Goal: Task Accomplishment & Management: Manage account settings

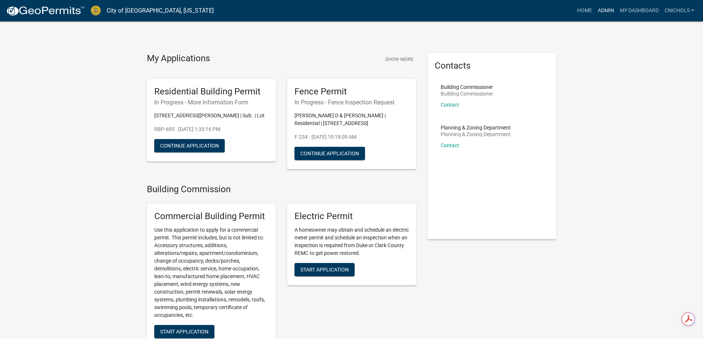
drag, startPoint x: 603, startPoint y: 9, endPoint x: 593, endPoint y: 22, distance: 16.4
click at [603, 9] on link "Admin" at bounding box center [606, 11] width 22 height 14
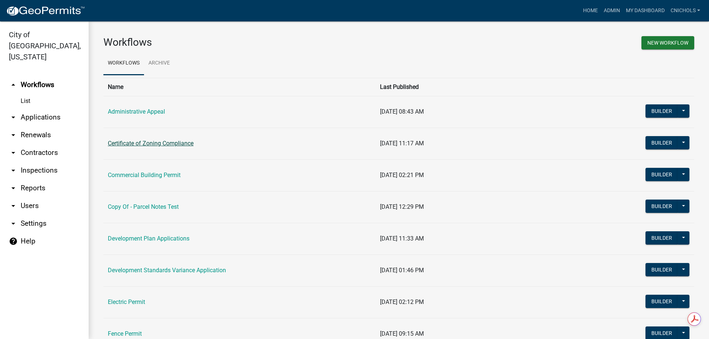
click at [155, 144] on link "Certificate of Zoning Compliance" at bounding box center [151, 143] width 86 height 7
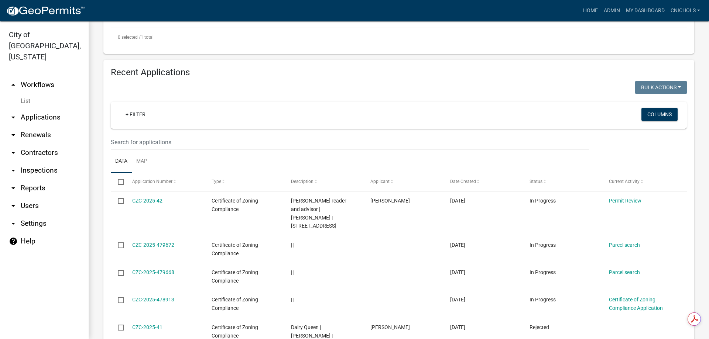
scroll to position [332, 0]
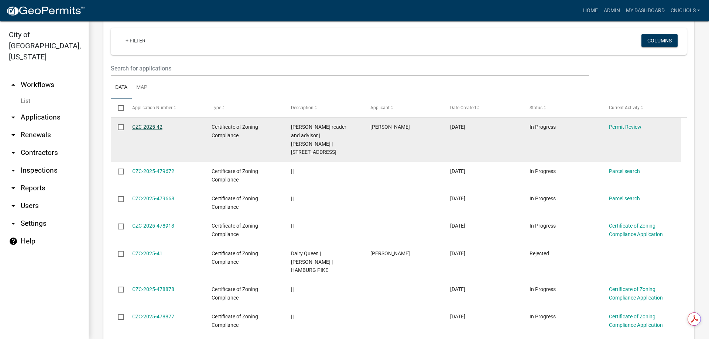
click at [141, 124] on link "CZC-2025-42" at bounding box center [147, 127] width 30 height 6
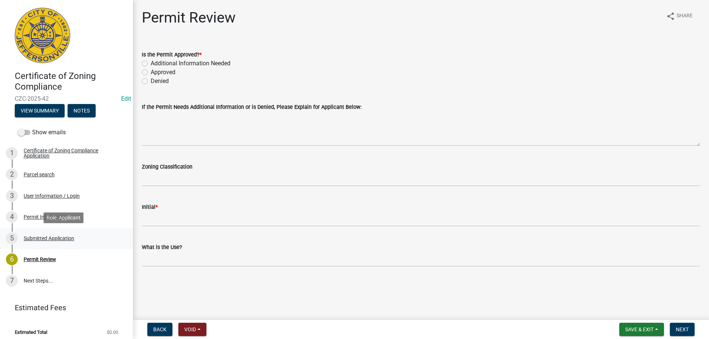
click at [48, 238] on div "Submitted Application" at bounding box center [49, 238] width 51 height 5
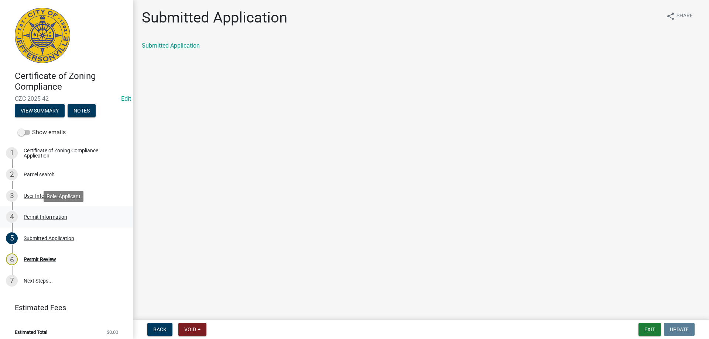
click at [52, 217] on div "Permit Information" at bounding box center [46, 216] width 44 height 5
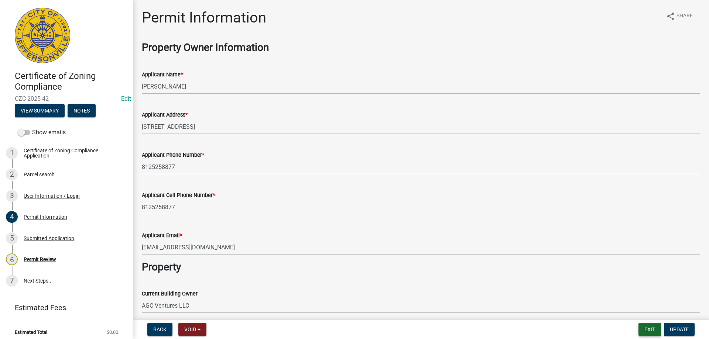
click at [648, 333] on button "Exit" at bounding box center [649, 329] width 23 height 13
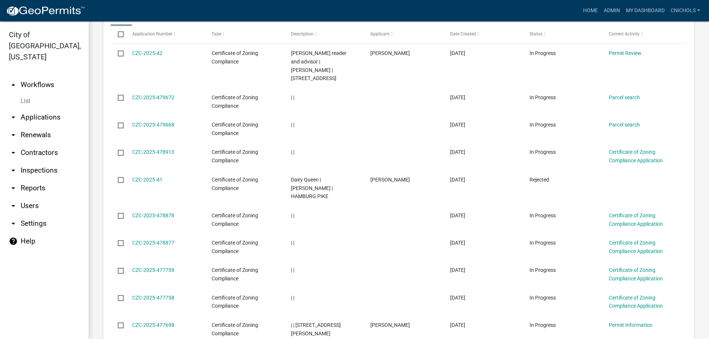
scroll to position [258, 0]
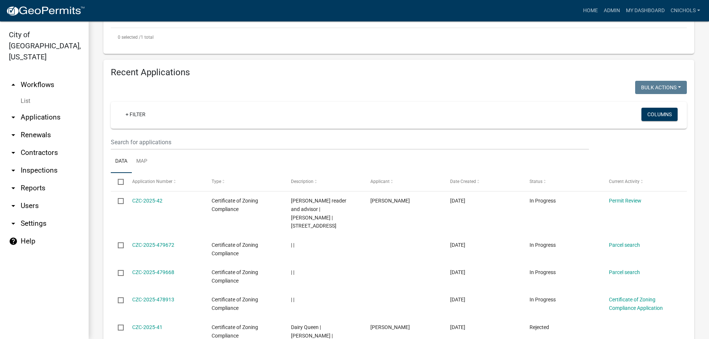
drag, startPoint x: 36, startPoint y: 70, endPoint x: 94, endPoint y: 85, distance: 60.1
click at [37, 76] on link "arrow_drop_up Workflows" at bounding box center [44, 85] width 89 height 18
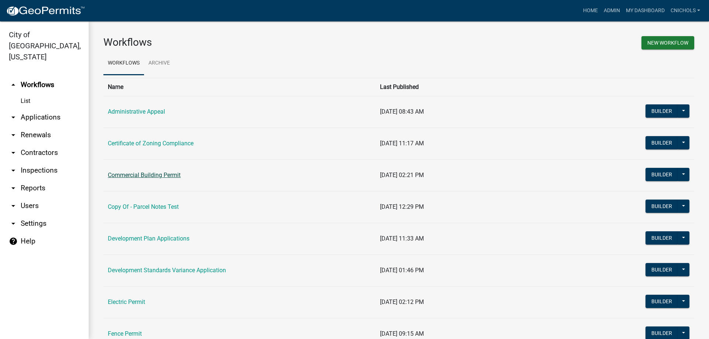
click at [159, 172] on link "Commercial Building Permit" at bounding box center [144, 175] width 73 height 7
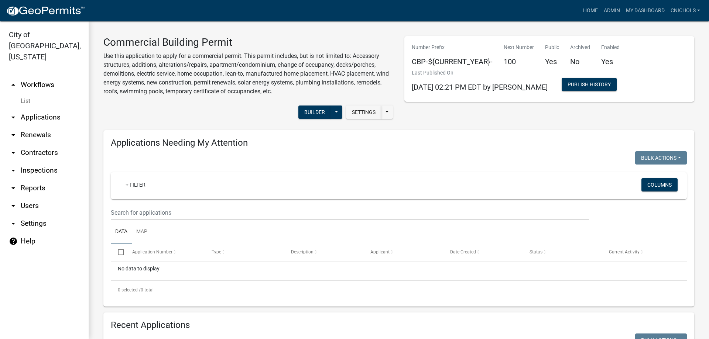
click at [32, 108] on link "arrow_drop_down Applications" at bounding box center [44, 117] width 89 height 18
